Goal: Check status: Check status

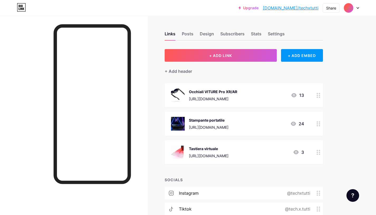
click at [318, 95] on icon at bounding box center [318, 95] width 4 height 5
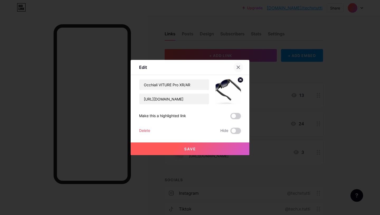
click at [239, 67] on icon at bounding box center [238, 67] width 4 height 4
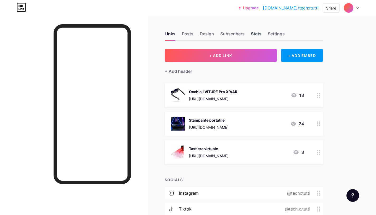
click at [253, 35] on div "Stats" at bounding box center [256, 35] width 11 height 9
